Goal: Navigation & Orientation: Find specific page/section

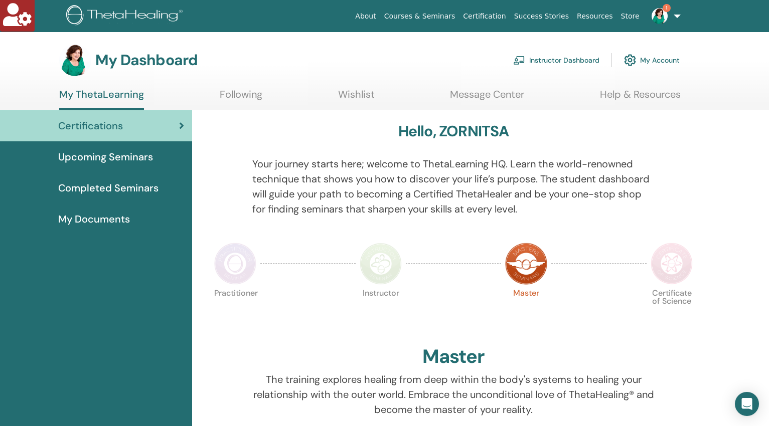
click at [556, 59] on link "Instructor Dashboard" at bounding box center [556, 60] width 86 height 22
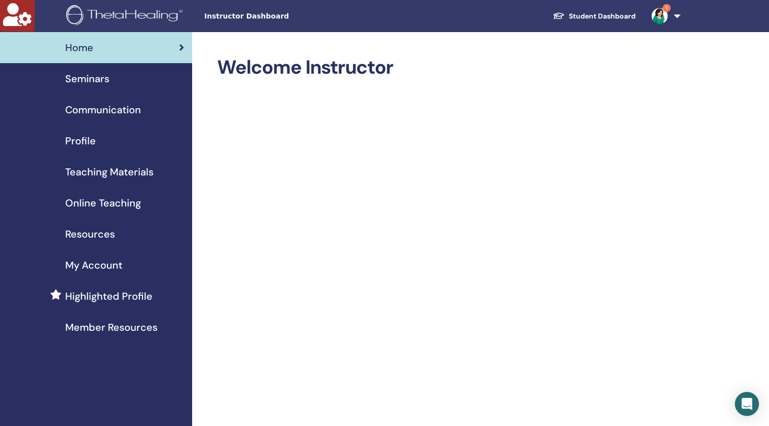
click at [100, 77] on span "Seminars" at bounding box center [87, 78] width 44 height 15
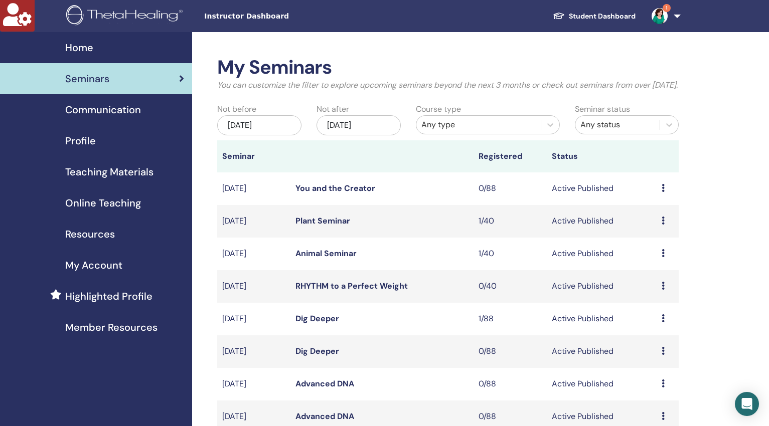
click at [113, 203] on span "Online Teaching" at bounding box center [103, 203] width 76 height 15
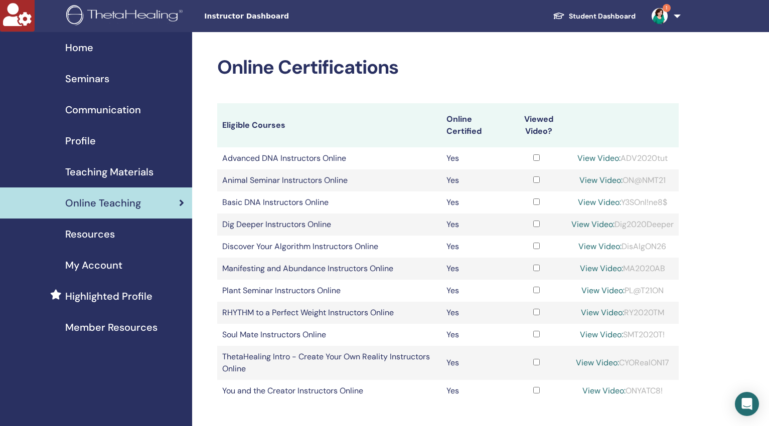
click at [120, 169] on span "Teaching Materials" at bounding box center [109, 172] width 88 height 15
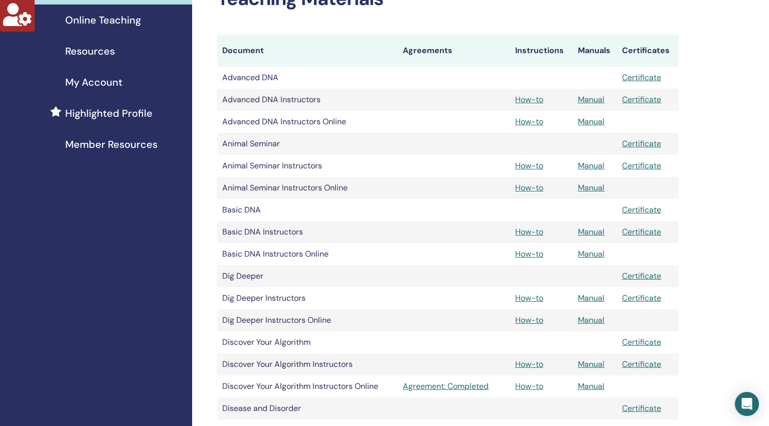
scroll to position [184, 0]
click at [113, 21] on span "Online Teaching" at bounding box center [103, 19] width 76 height 15
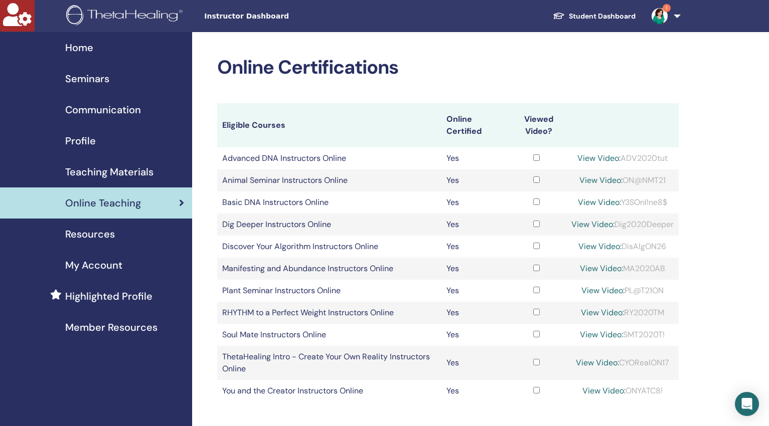
drag, startPoint x: 668, startPoint y: 246, endPoint x: 623, endPoint y: 246, distance: 45.2
click at [623, 246] on div "View Video: DisAlgON26" at bounding box center [622, 247] width 102 height 12
